Goal: Task Accomplishment & Management: Use online tool/utility

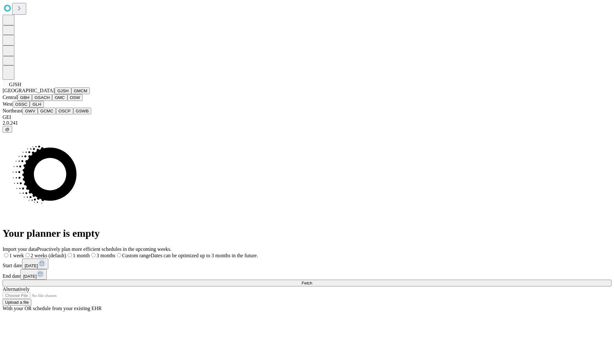
click at [55, 94] on button "GJSH" at bounding box center [63, 90] width 17 height 7
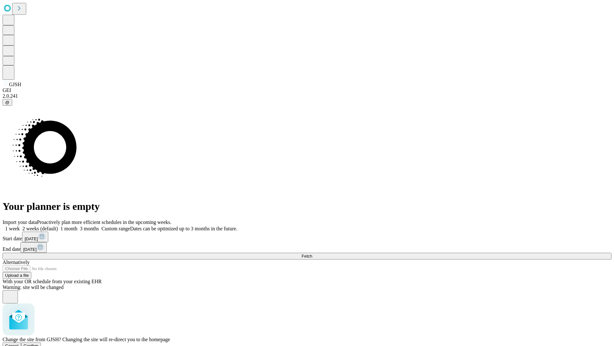
click at [39, 343] on span "Confirm" at bounding box center [31, 345] width 15 height 5
click at [77, 226] on label "1 month" at bounding box center [68, 228] width 20 height 5
click at [312, 253] on span "Fetch" at bounding box center [307, 255] width 11 height 5
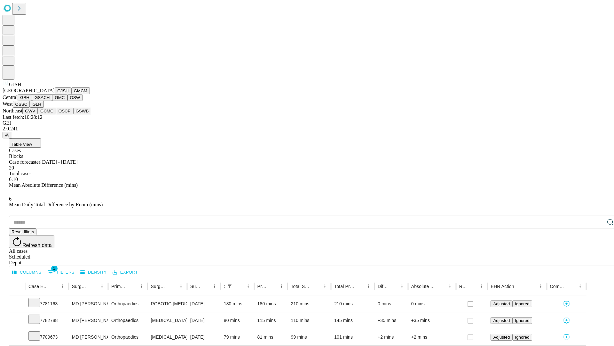
click at [71, 94] on button "GMCM" at bounding box center [80, 90] width 19 height 7
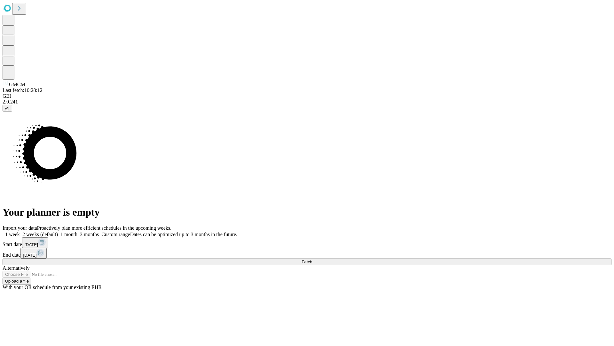
click at [77, 231] on label "1 month" at bounding box center [68, 233] width 20 height 5
click at [312, 259] on span "Fetch" at bounding box center [307, 261] width 11 height 5
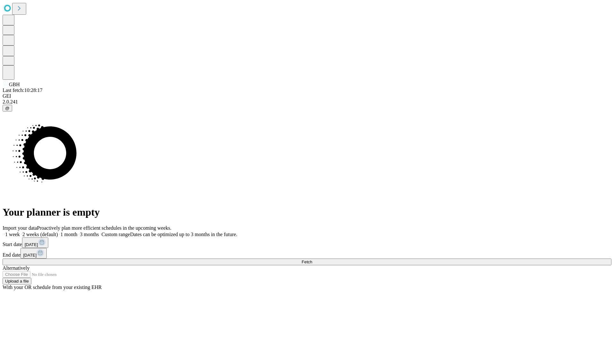
click at [312, 259] on span "Fetch" at bounding box center [307, 261] width 11 height 5
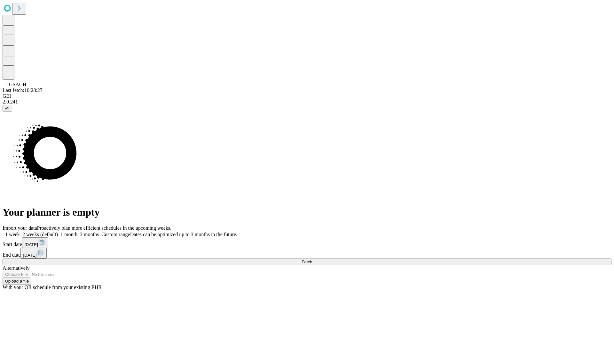
click at [77, 231] on label "1 month" at bounding box center [68, 233] width 20 height 5
click at [312, 259] on span "Fetch" at bounding box center [307, 261] width 11 height 5
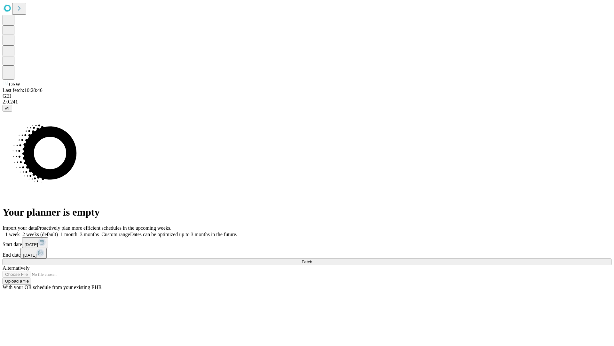
click at [312, 259] on span "Fetch" at bounding box center [307, 261] width 11 height 5
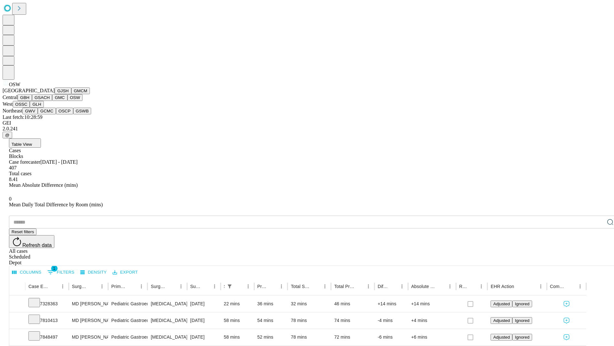
click at [30, 108] on button "OSSC" at bounding box center [21, 104] width 17 height 7
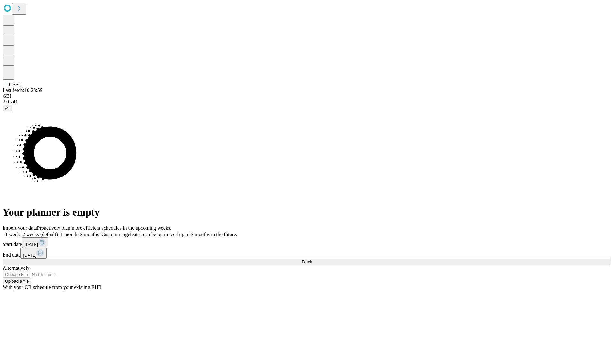
click at [77, 231] on label "1 month" at bounding box center [68, 233] width 20 height 5
click at [312, 259] on span "Fetch" at bounding box center [307, 261] width 11 height 5
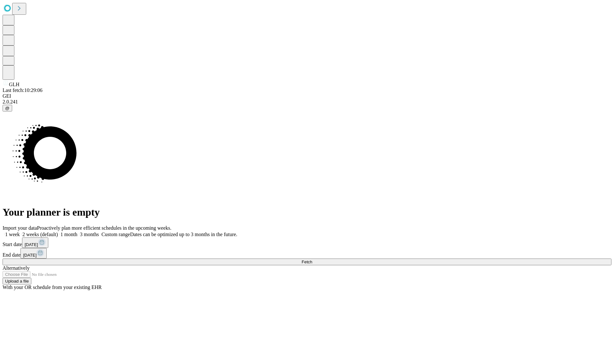
click at [77, 231] on label "1 month" at bounding box center [68, 233] width 20 height 5
click at [312, 259] on span "Fetch" at bounding box center [307, 261] width 11 height 5
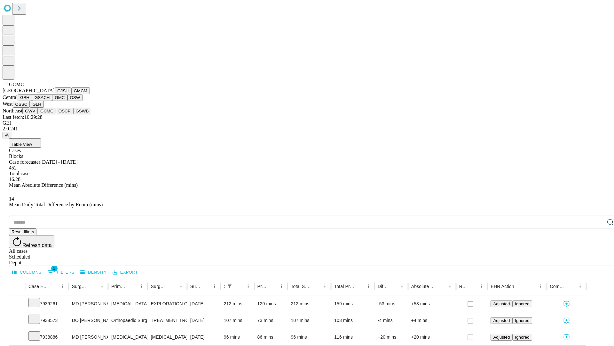
click at [56, 114] on button "OSCP" at bounding box center [64, 111] width 17 height 7
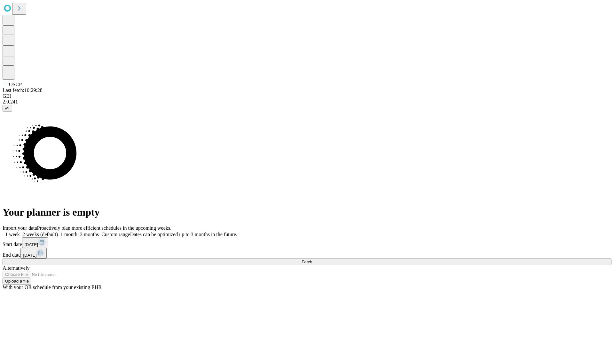
click at [77, 231] on label "1 month" at bounding box center [68, 233] width 20 height 5
click at [312, 259] on span "Fetch" at bounding box center [307, 261] width 11 height 5
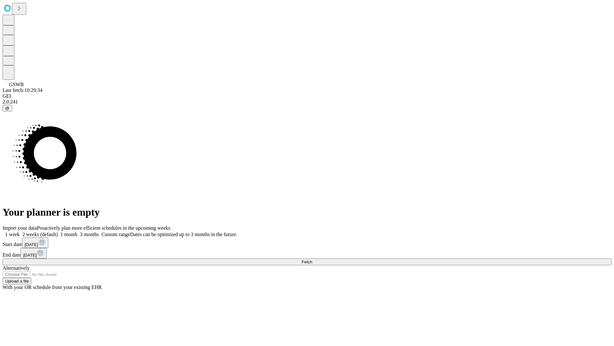
click at [77, 231] on label "1 month" at bounding box center [68, 233] width 20 height 5
click at [312, 259] on span "Fetch" at bounding box center [307, 261] width 11 height 5
